Goal: Find specific page/section: Find specific page/section

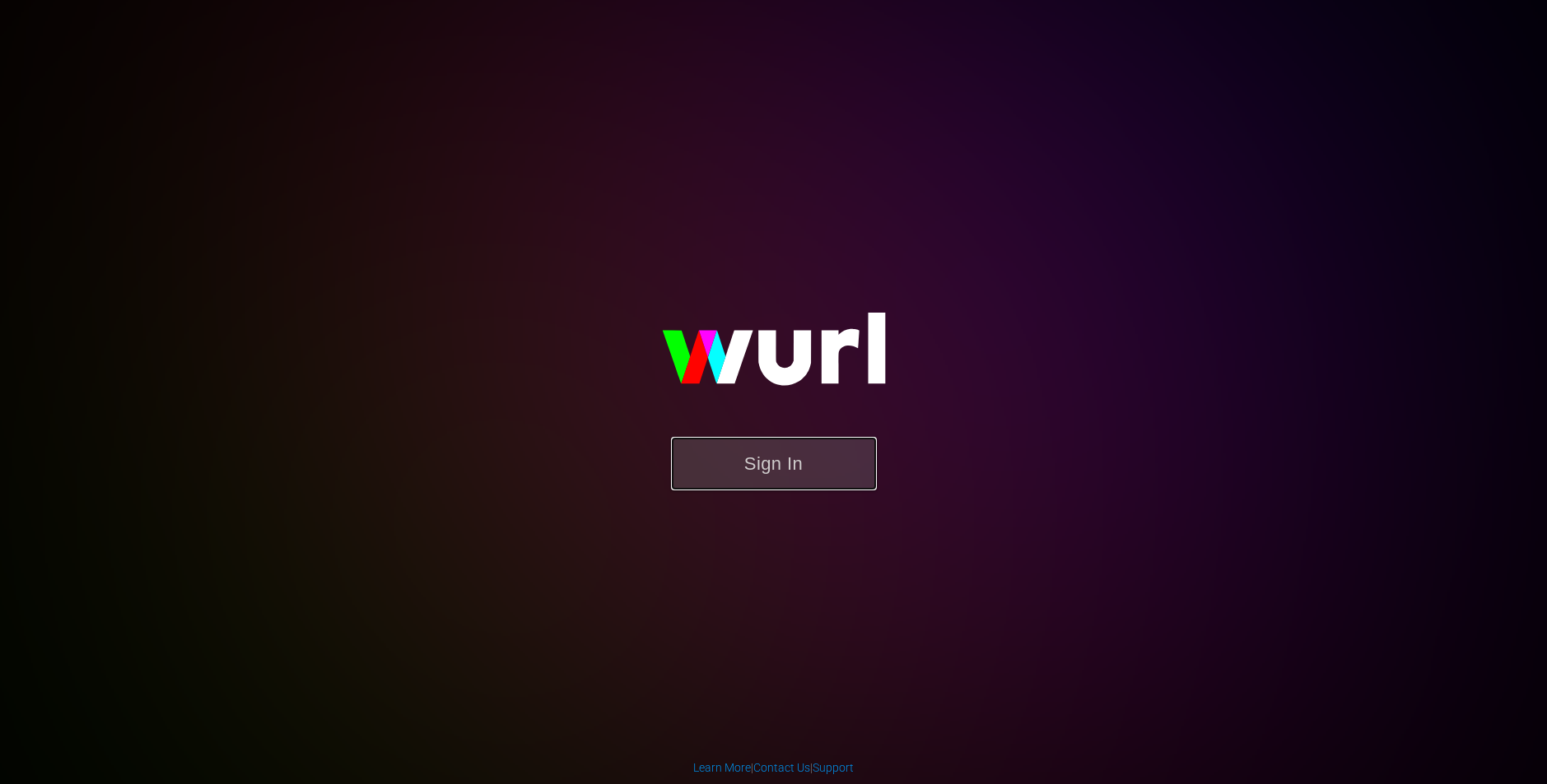
click at [758, 453] on button "Sign In" at bounding box center [773, 463] width 206 height 54
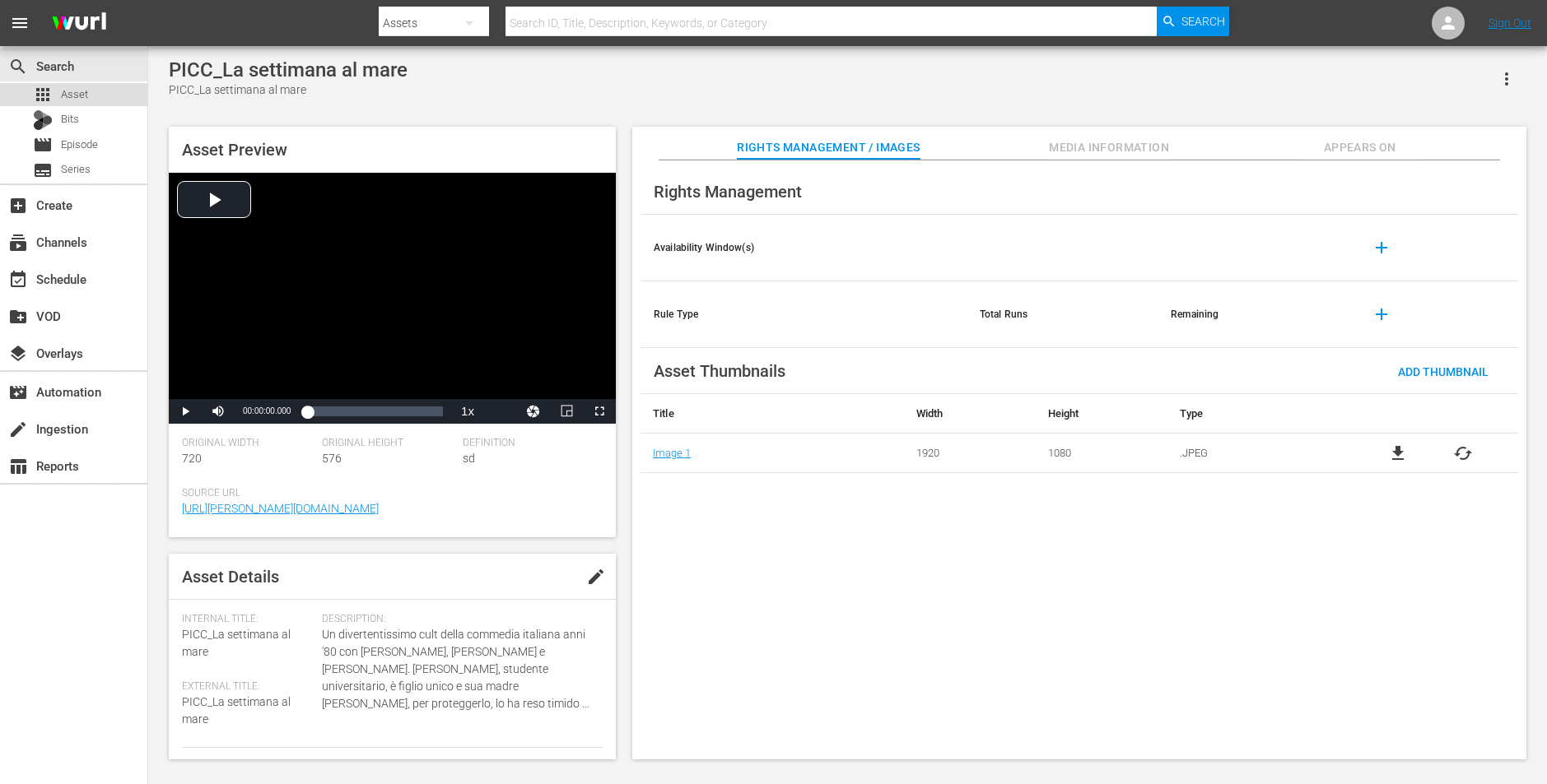
click at [92, 97] on div "apps Asset" at bounding box center [74, 94] width 147 height 23
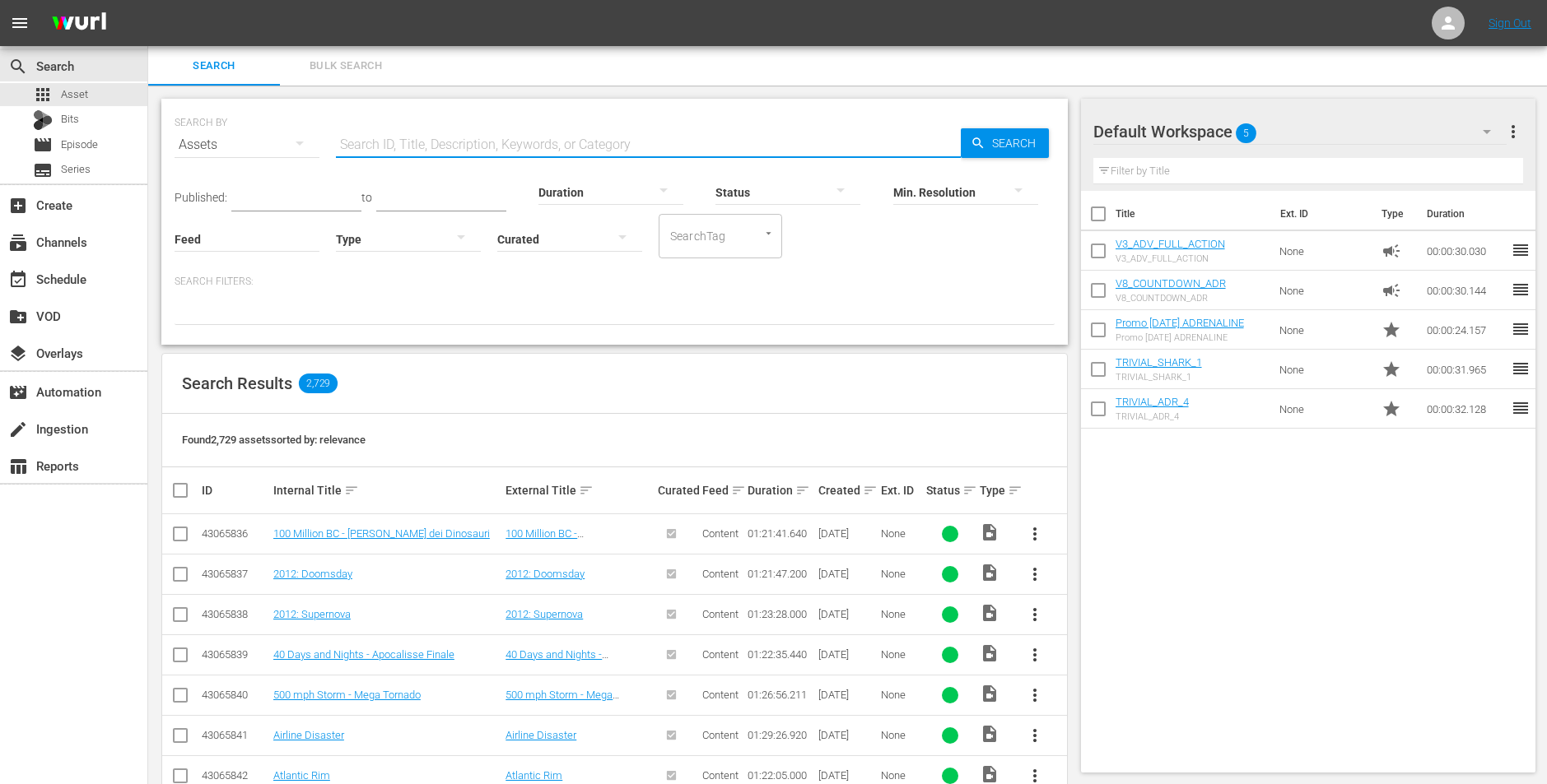
click at [425, 152] on input "text" at bounding box center [648, 144] width 625 height 39
type input "good marriage"
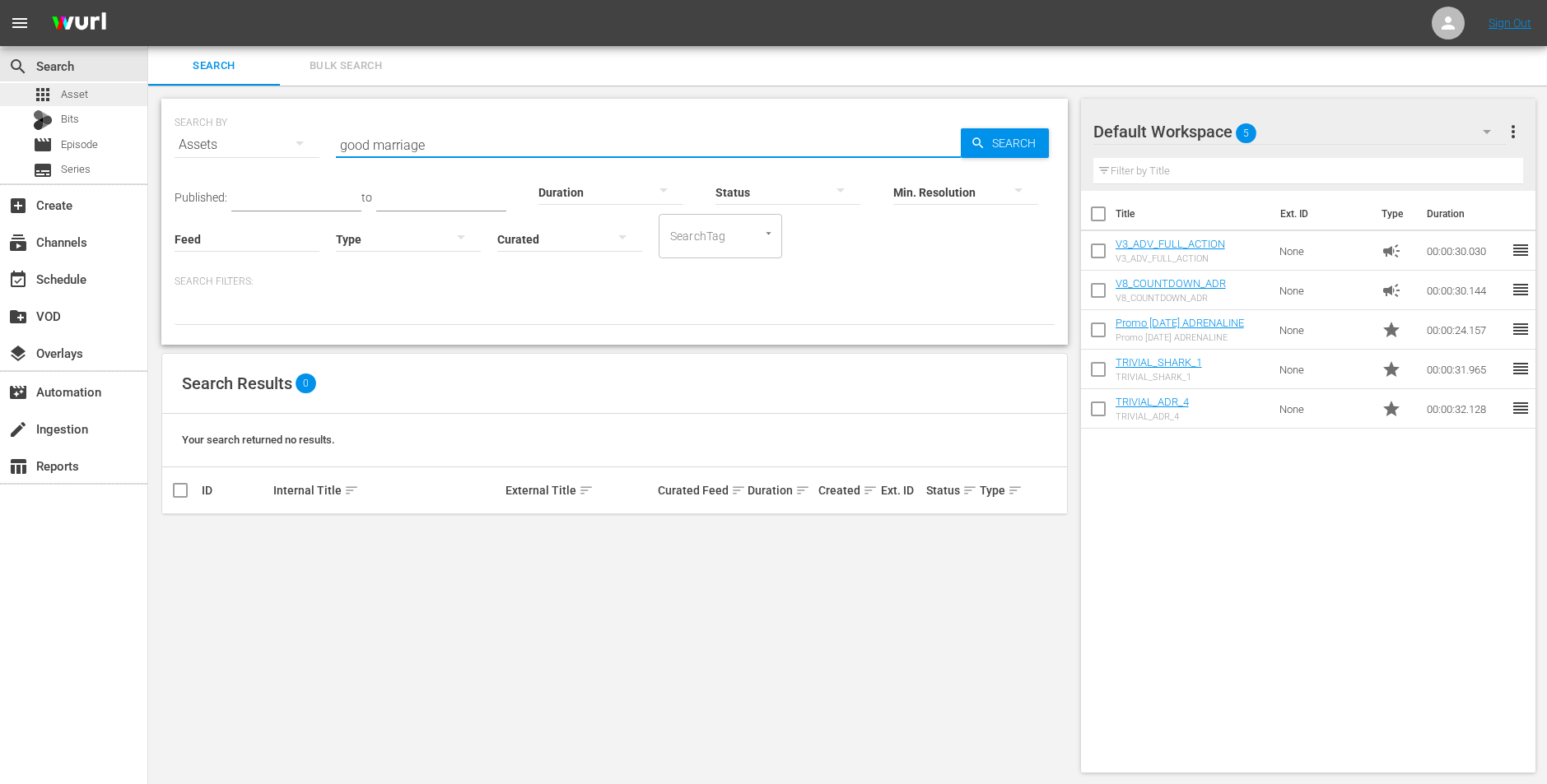
drag, startPoint x: 539, startPoint y: 139, endPoint x: 143, endPoint y: 95, distance: 398.4
click at [148, 0] on div "search Search apps Asset Bits movie Episode subtitles Series add_box Create sub…" at bounding box center [847, 0] width 1398 height 0
click at [603, 642] on div "SEARCH BY Search By Assets Search ID, Title, Description, Keywords, or Category…" at bounding box center [614, 435] width 932 height 700
